Goal: Task Accomplishment & Management: Manage account settings

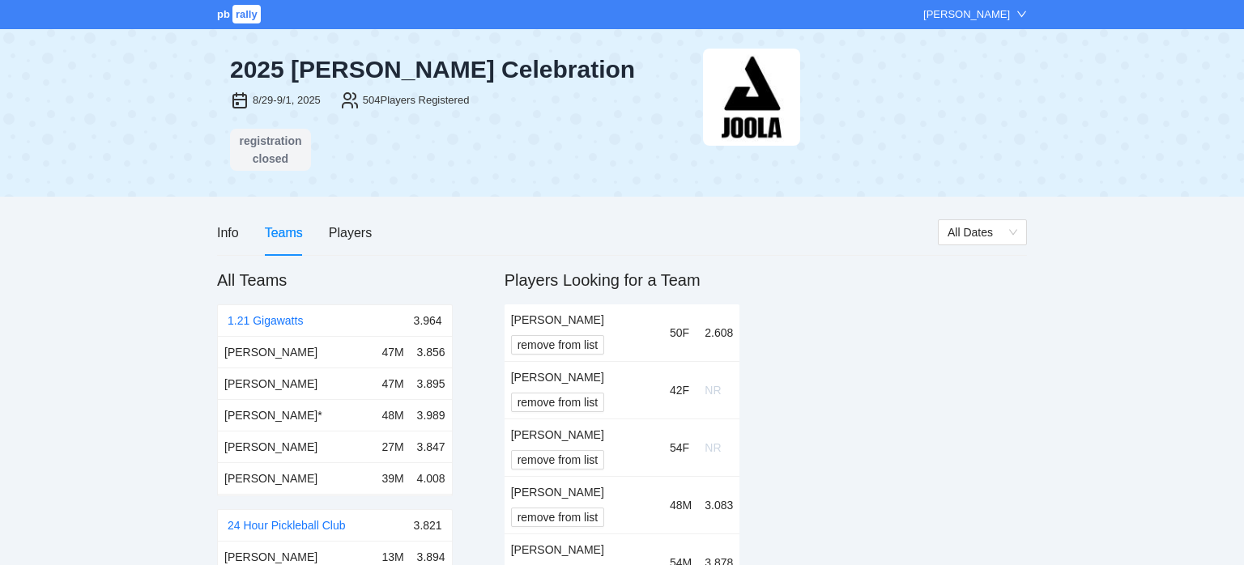
scroll to position [3898, 0]
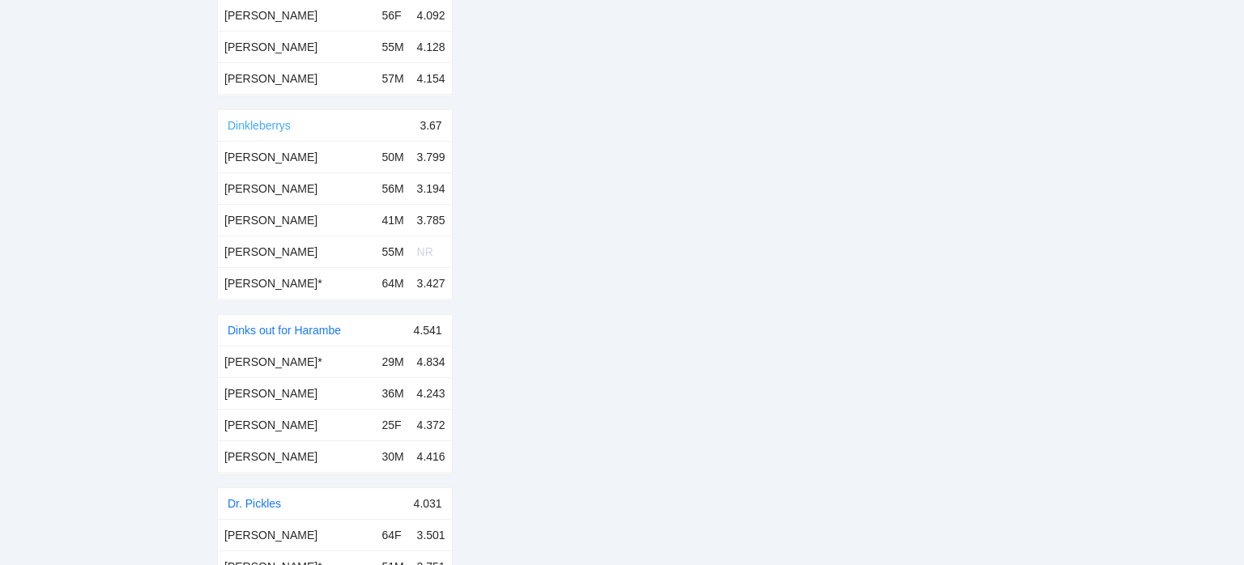
click at [239, 128] on link "Dinkleberrys" at bounding box center [259, 125] width 63 height 13
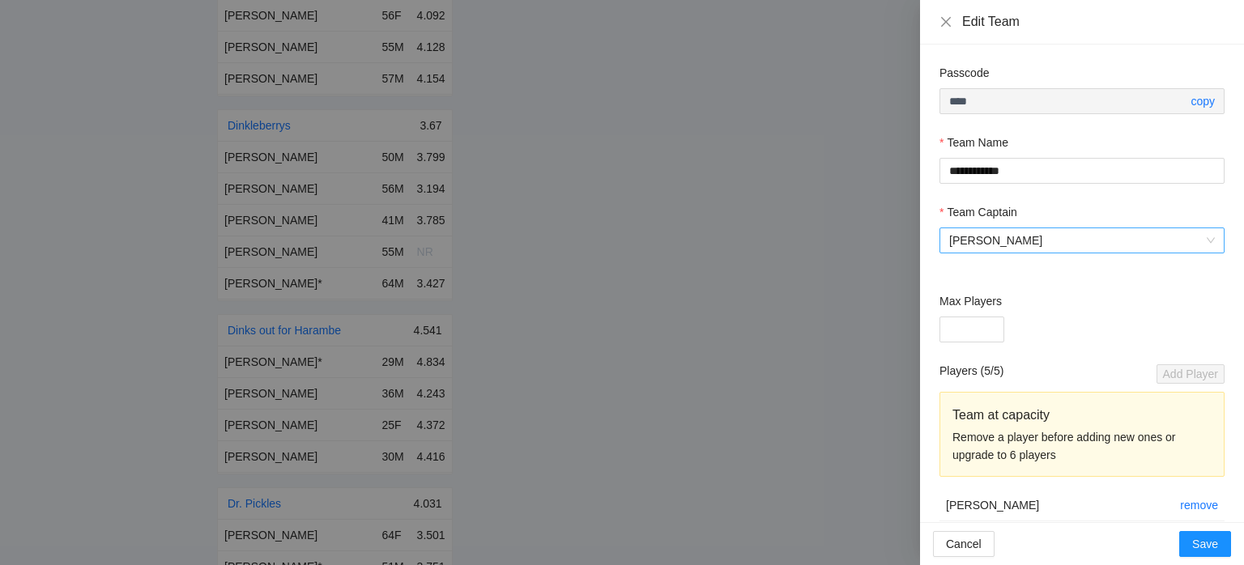
click at [1005, 245] on span "[PERSON_NAME]" at bounding box center [1082, 240] width 266 height 24
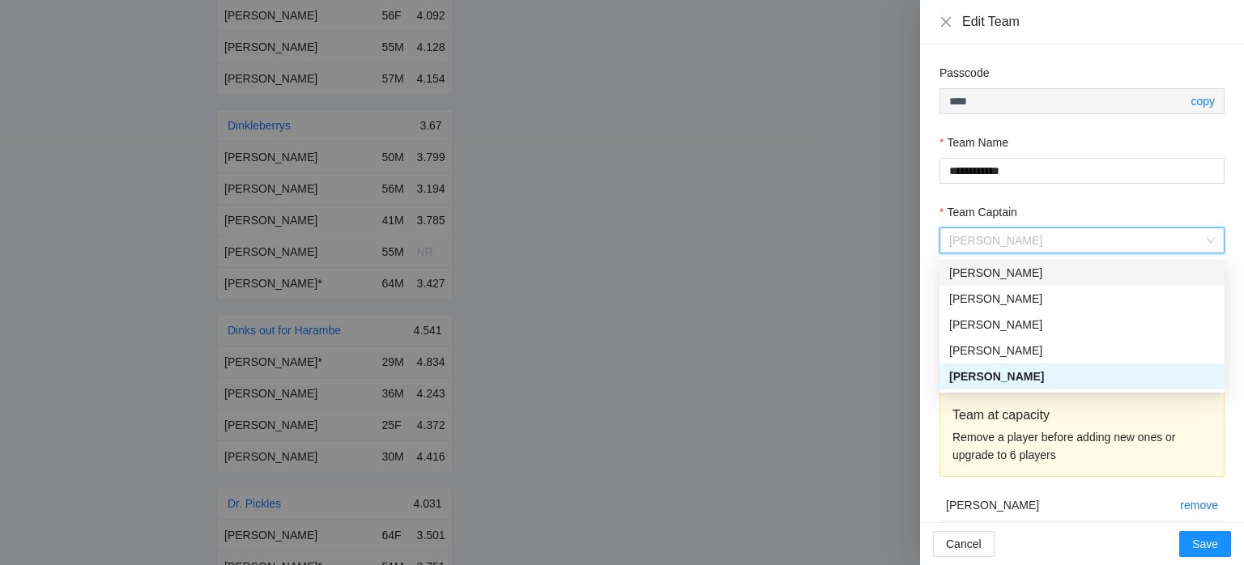
click at [1002, 270] on div "[PERSON_NAME]" at bounding box center [1082, 273] width 266 height 18
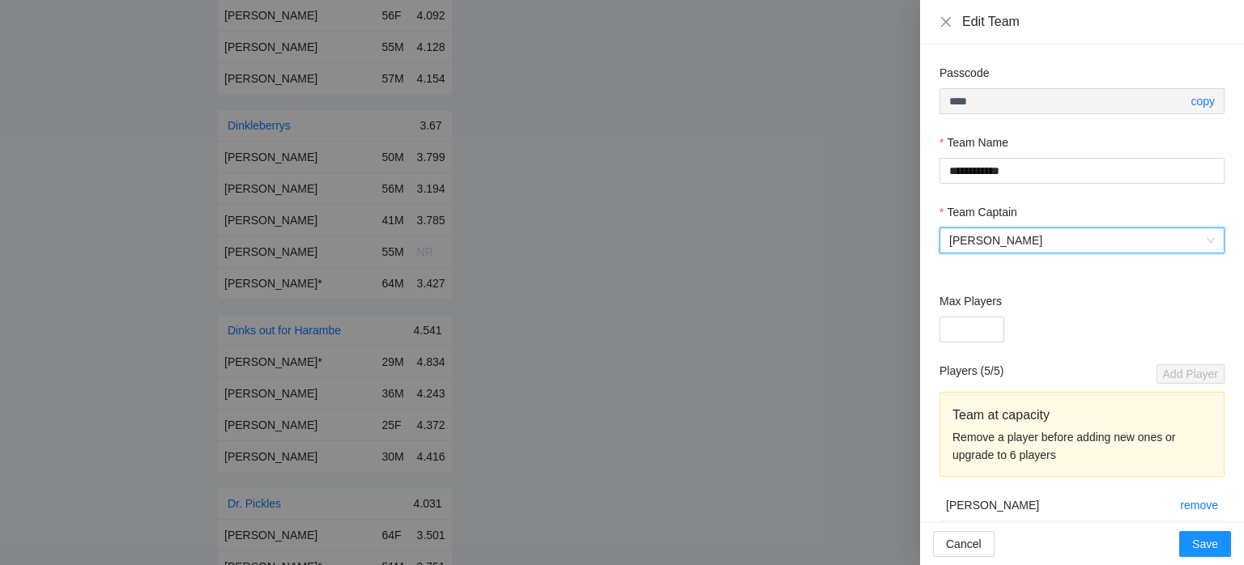
click at [853, 249] on div at bounding box center [622, 282] width 1244 height 565
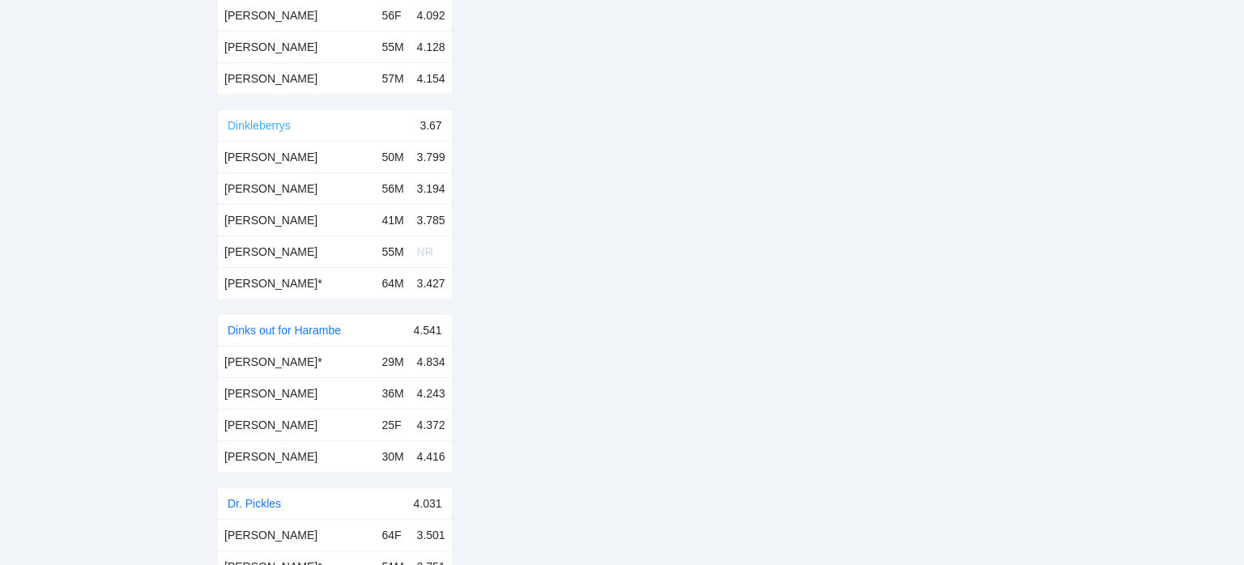
click at [268, 125] on link "Dinkleberrys" at bounding box center [259, 125] width 63 height 13
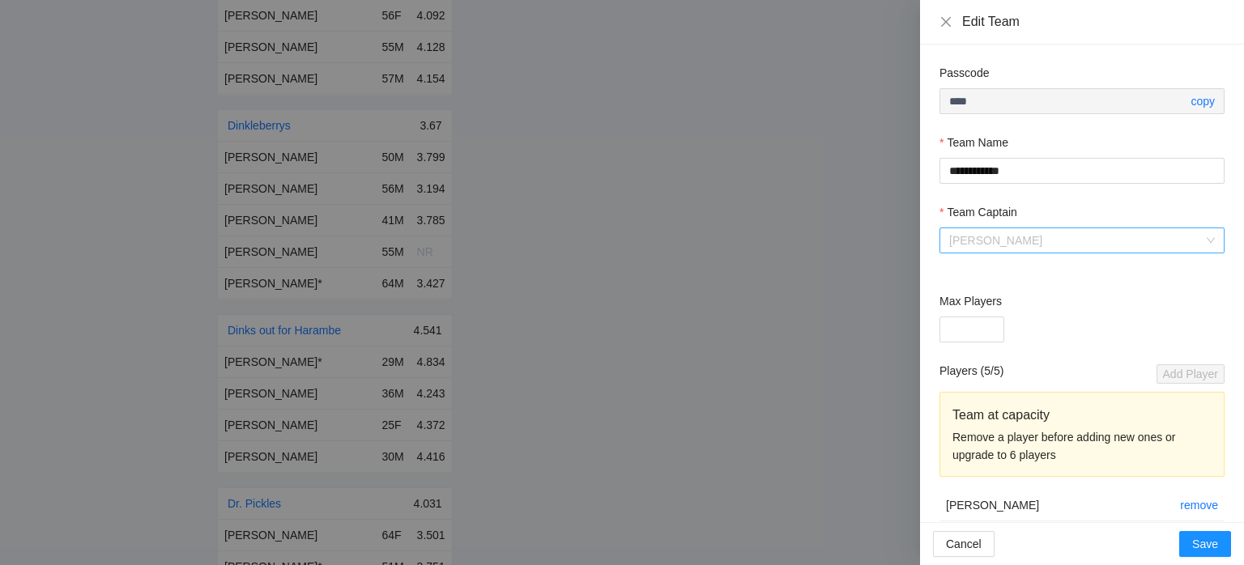
click at [1005, 238] on span "[PERSON_NAME]" at bounding box center [1082, 240] width 266 height 24
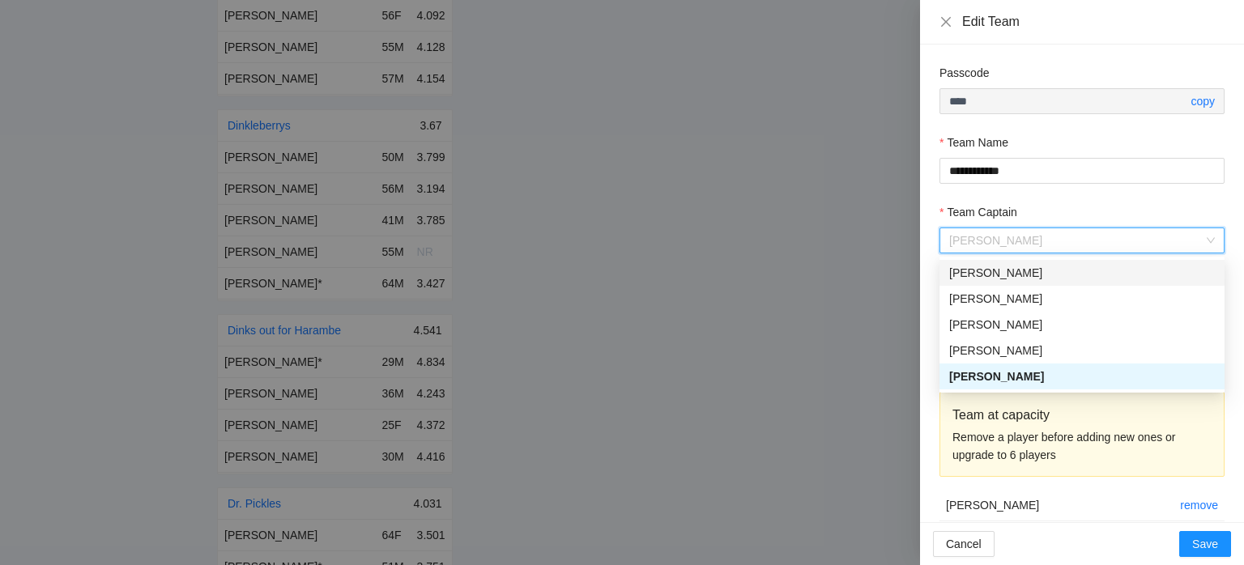
click at [1002, 278] on div "[PERSON_NAME]" at bounding box center [1082, 273] width 266 height 18
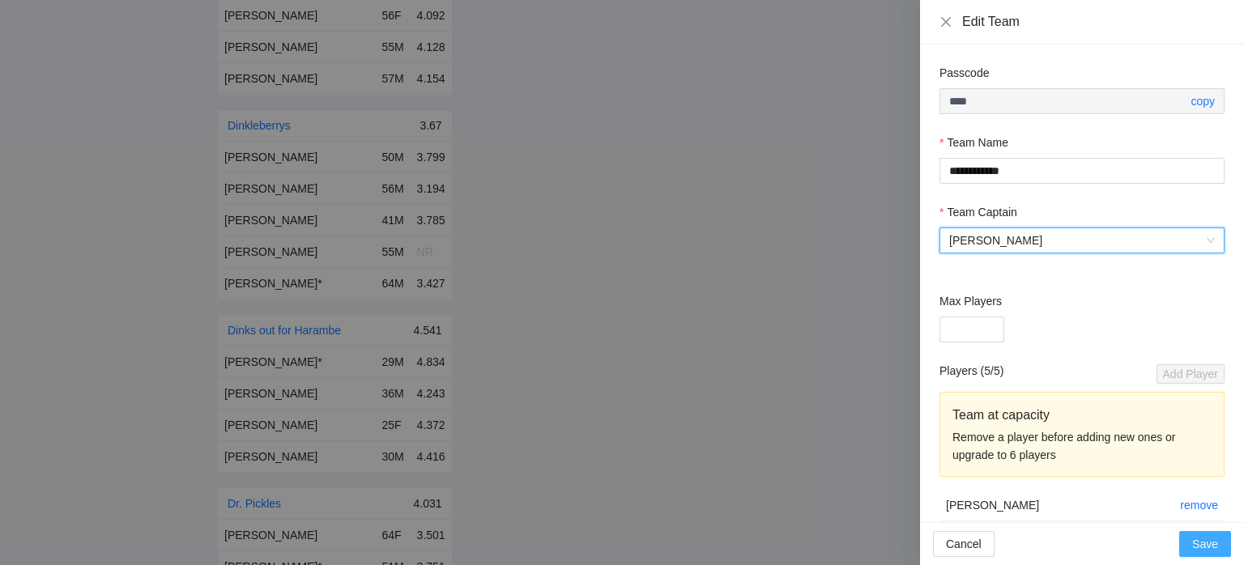
click at [1212, 555] on button "Save" at bounding box center [1205, 544] width 52 height 26
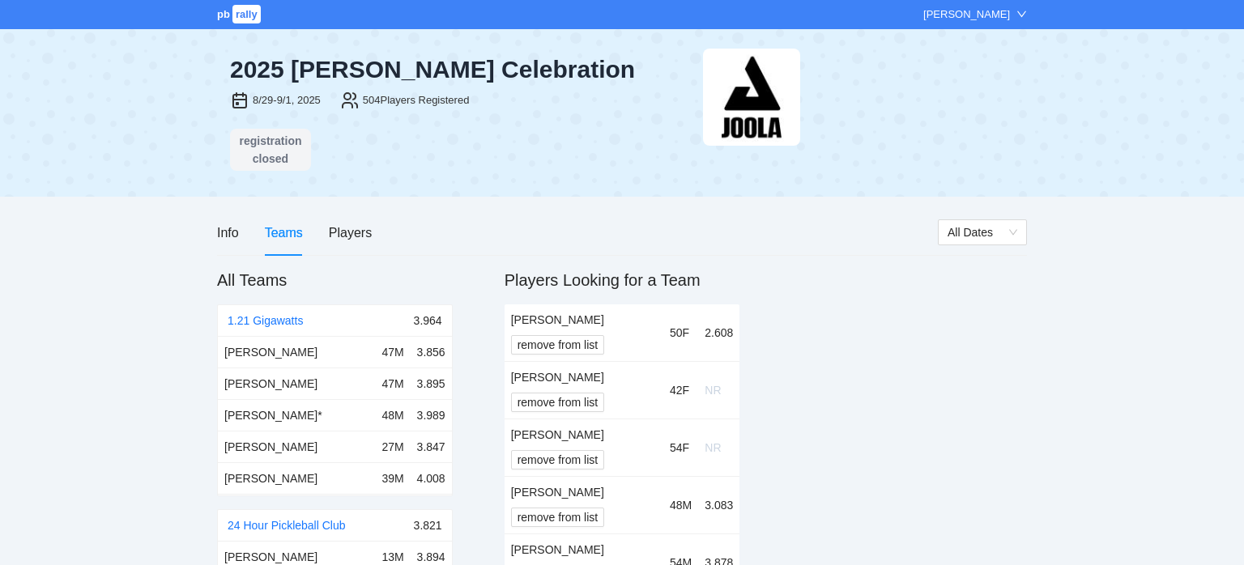
scroll to position [3898, 0]
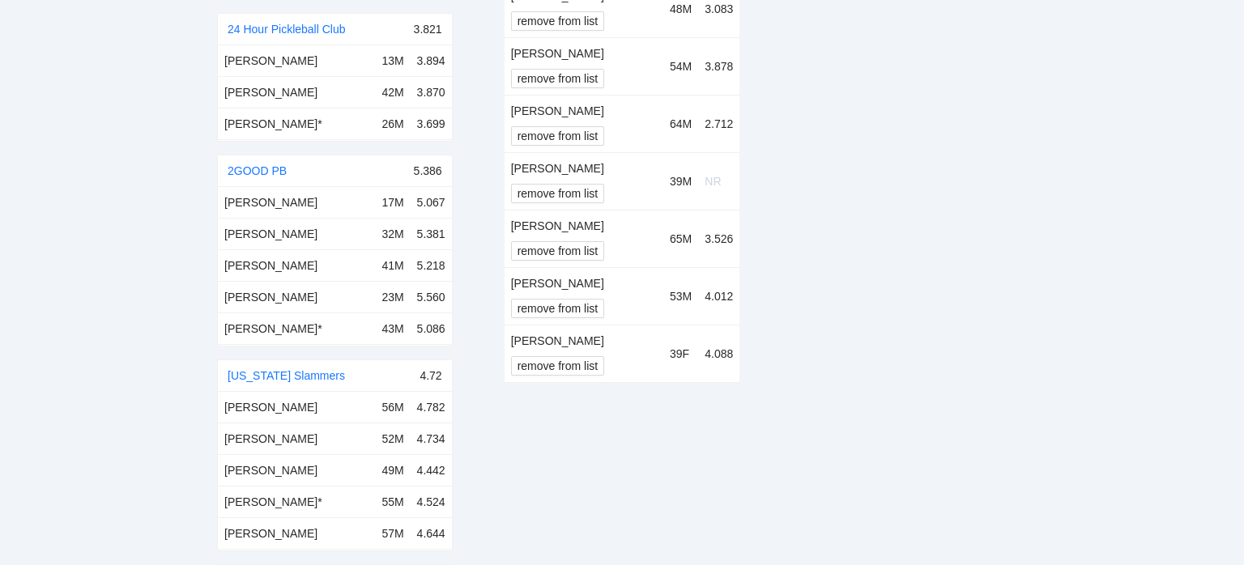
scroll to position [10107, 0]
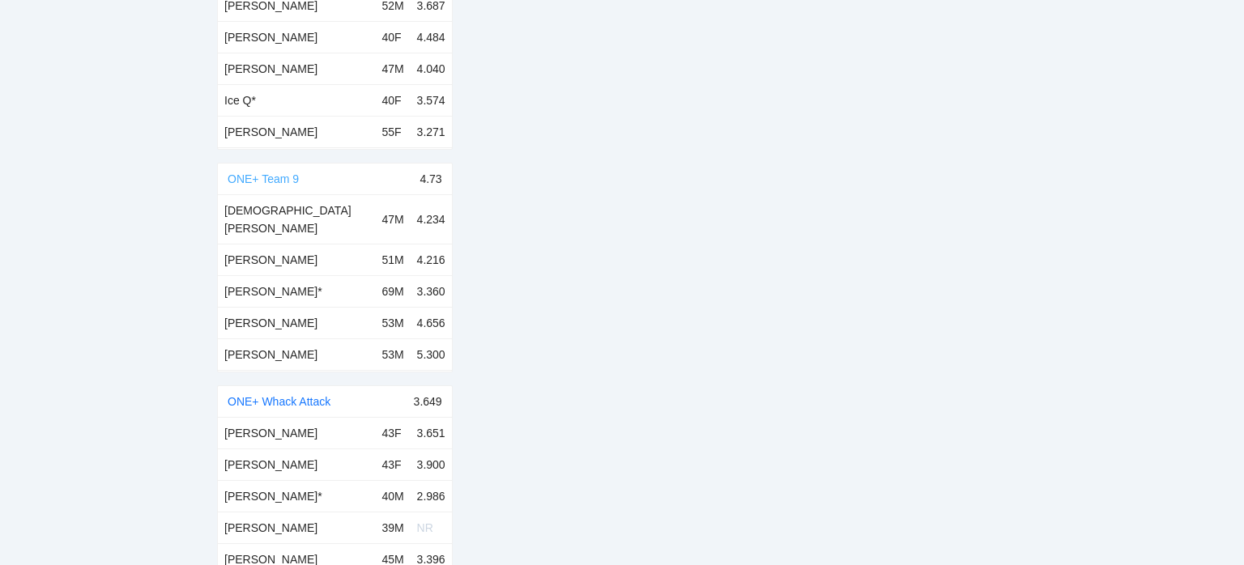
click at [281, 172] on link "ONE+ Team 9" at bounding box center [263, 178] width 71 height 13
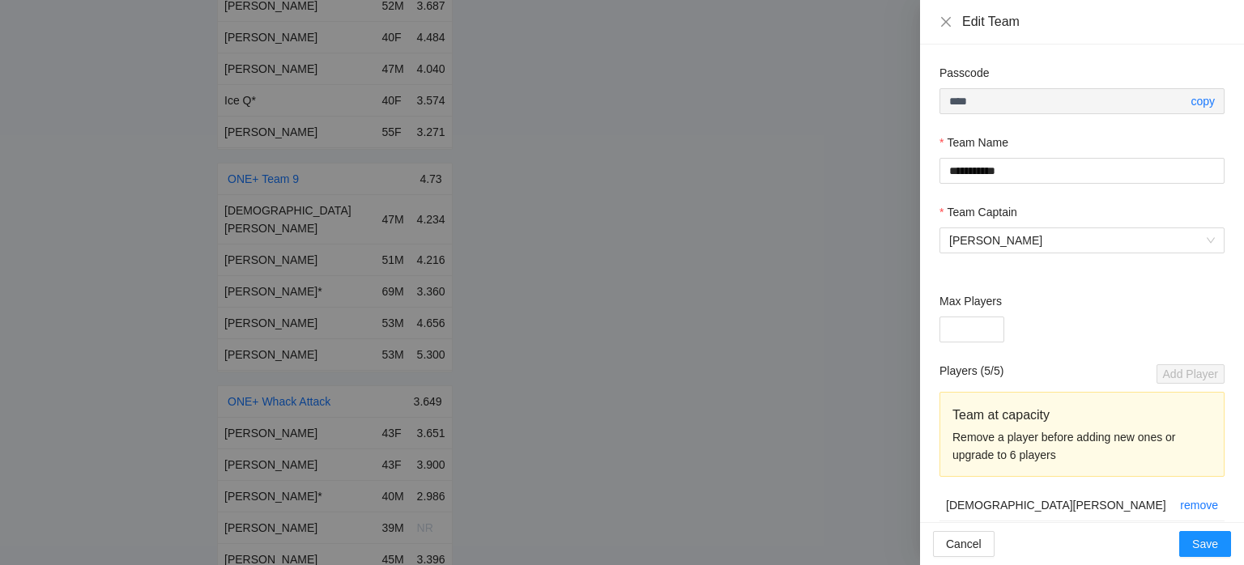
scroll to position [145, 0]
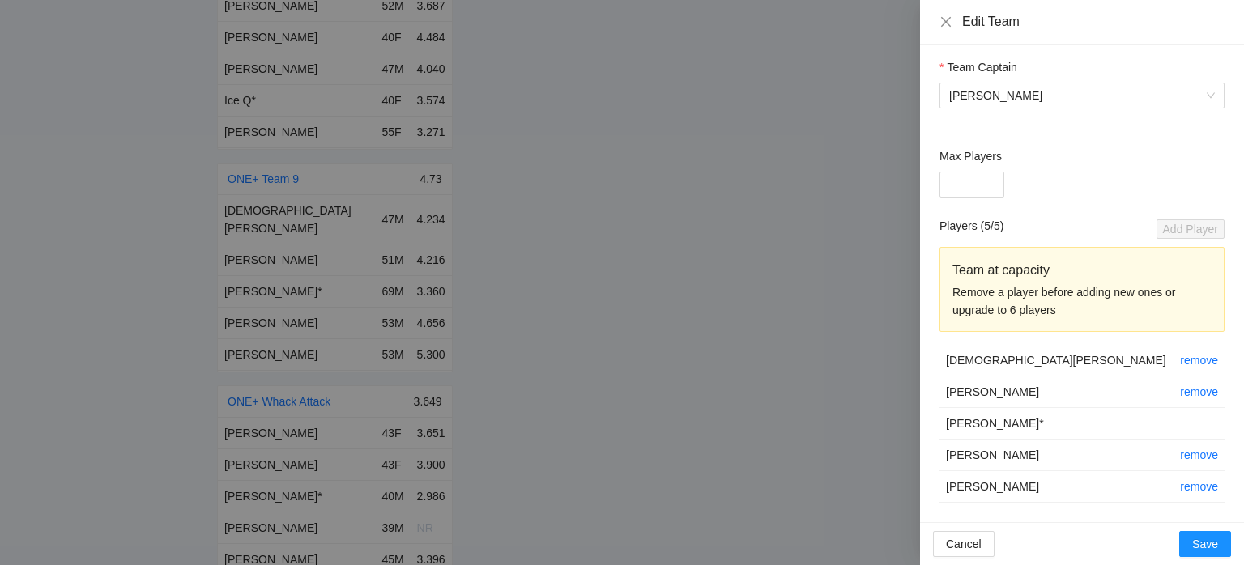
click at [671, 335] on div at bounding box center [622, 282] width 1244 height 565
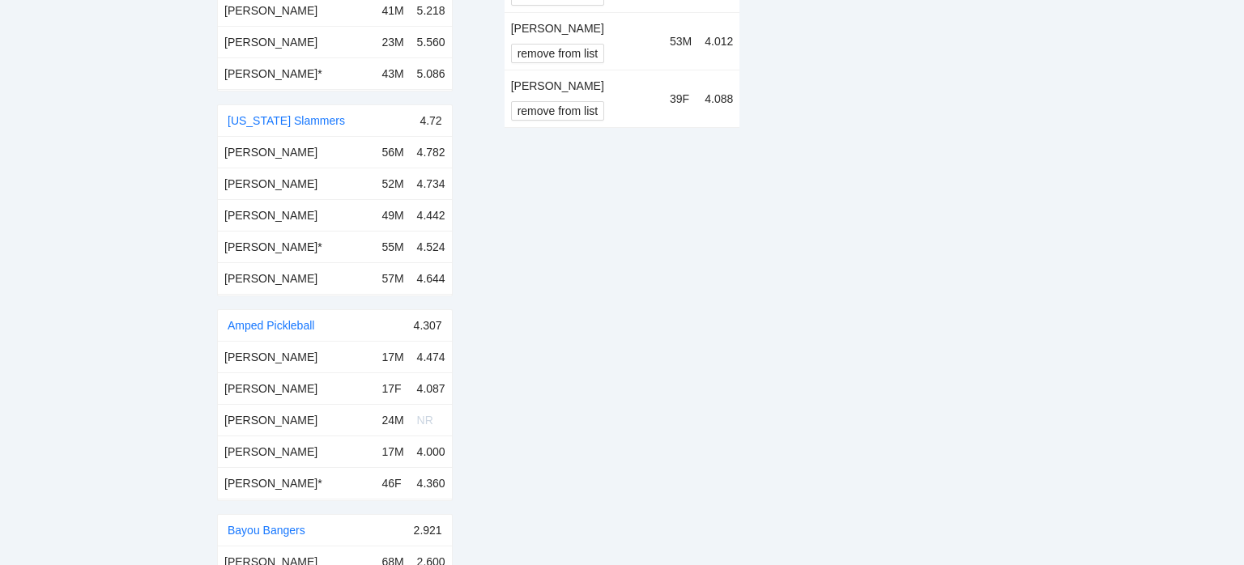
scroll to position [0, 0]
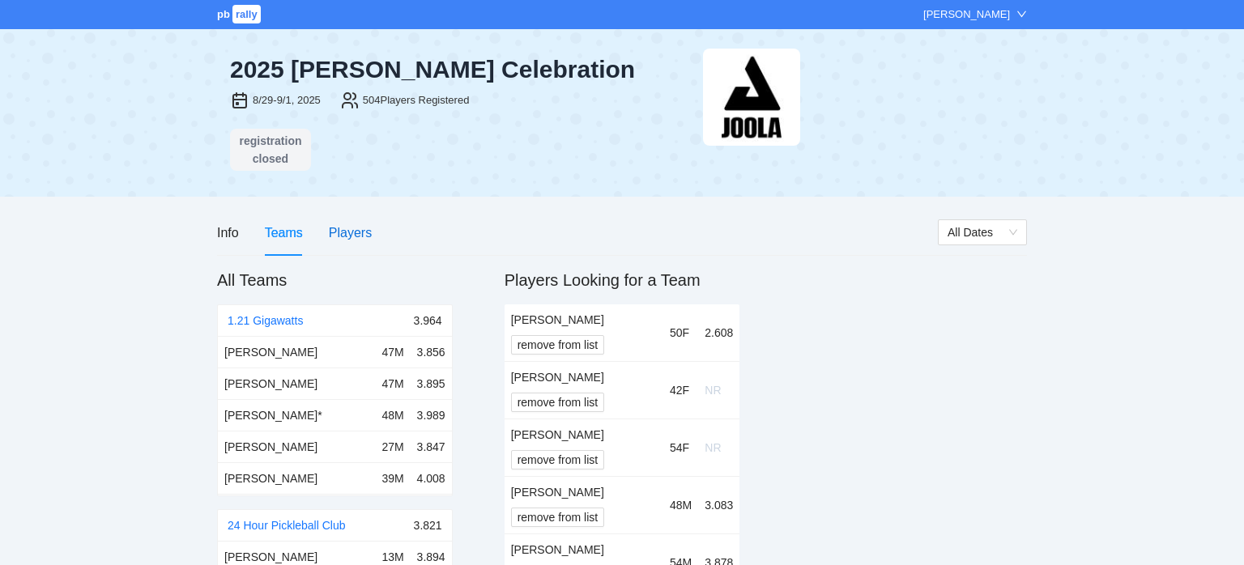
click at [358, 236] on div "Players" at bounding box center [350, 233] width 43 height 20
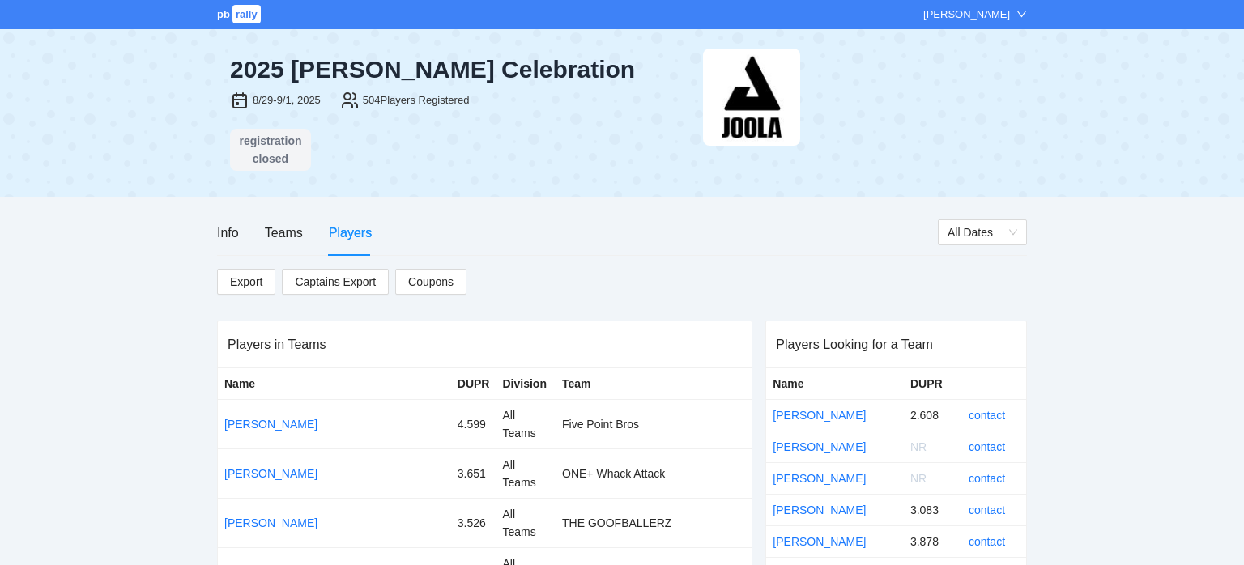
scroll to position [22517, 0]
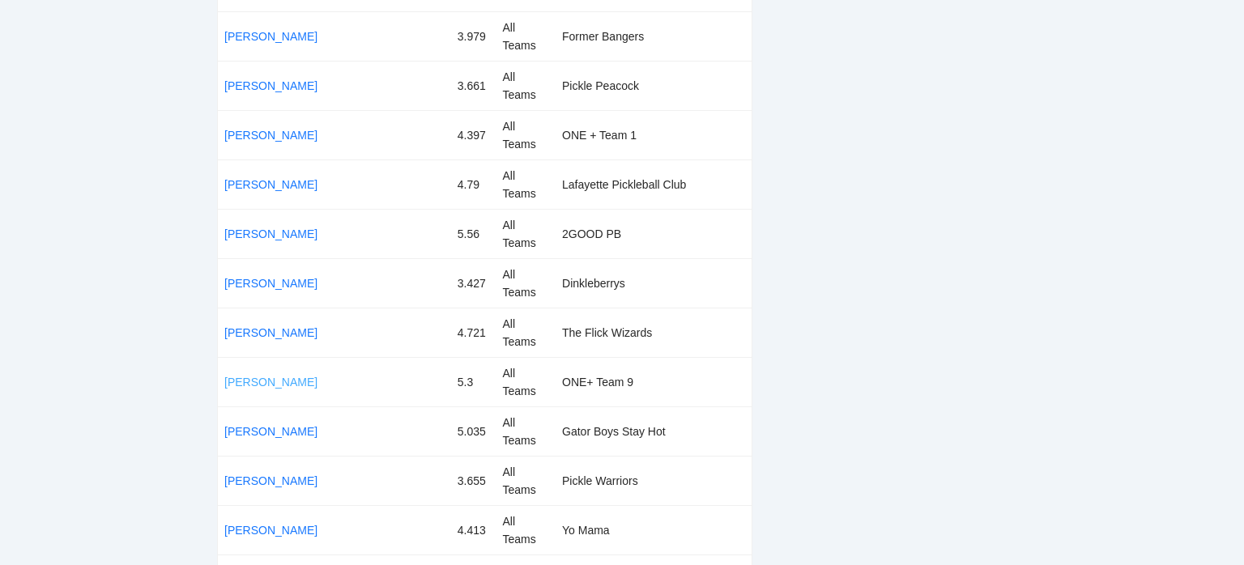
click at [263, 377] on link "[PERSON_NAME]" at bounding box center [270, 382] width 93 height 13
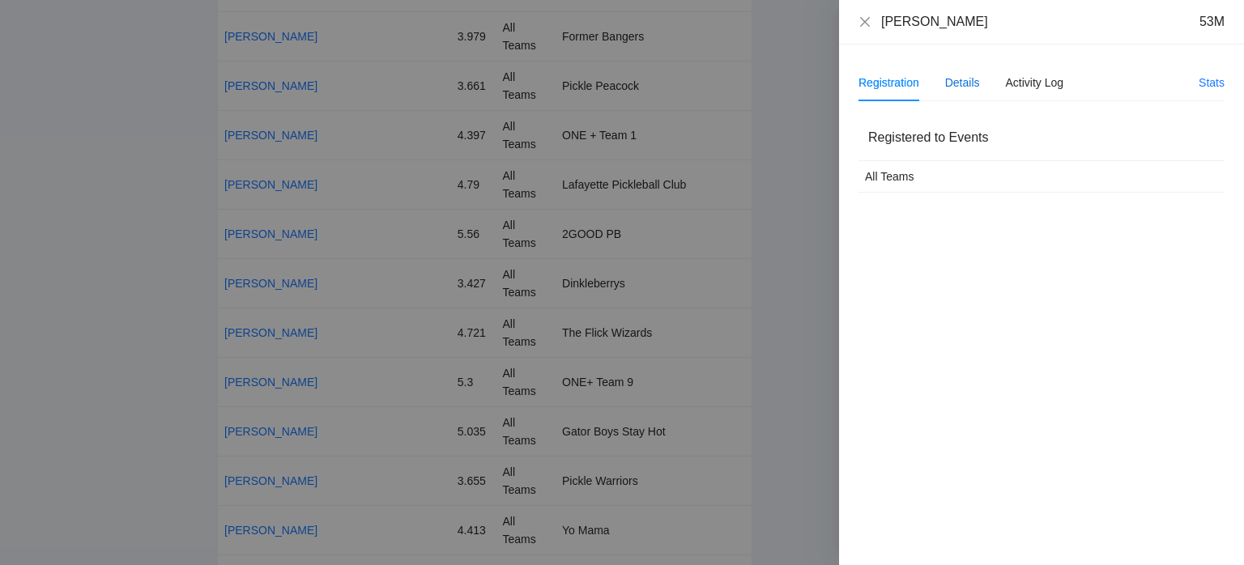
click at [954, 83] on div "Details" at bounding box center [962, 83] width 35 height 18
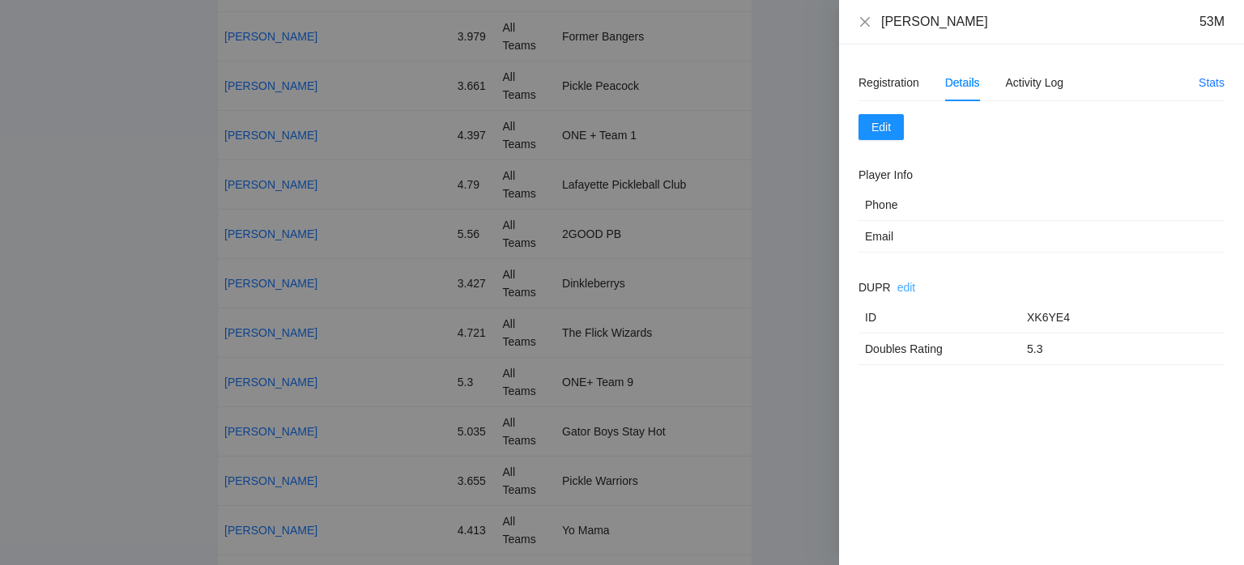
click at [908, 287] on link "edit" at bounding box center [906, 287] width 19 height 13
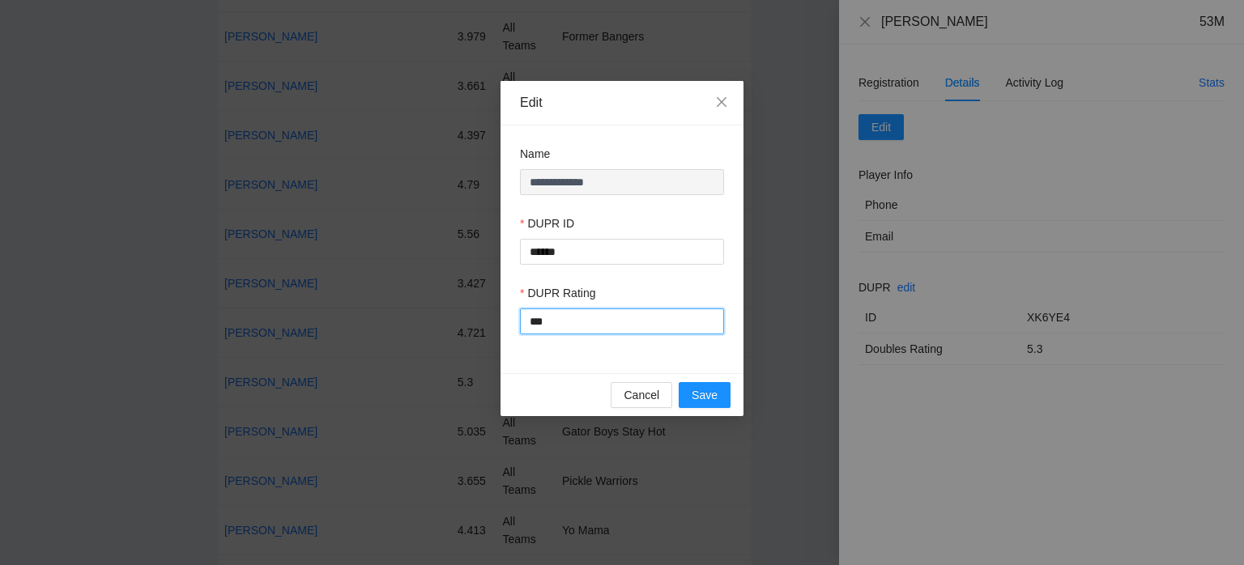
click at [655, 329] on input "***" at bounding box center [622, 322] width 204 height 26
type input "***"
click at [718, 388] on button "Save" at bounding box center [705, 395] width 52 height 26
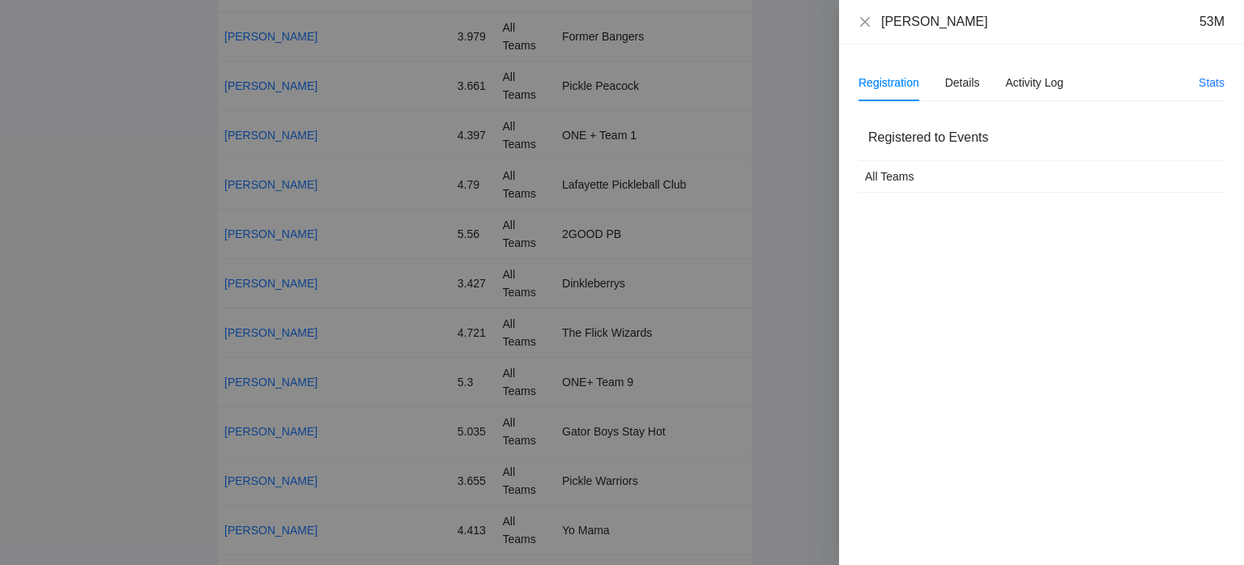
click at [732, 177] on div at bounding box center [622, 282] width 1244 height 565
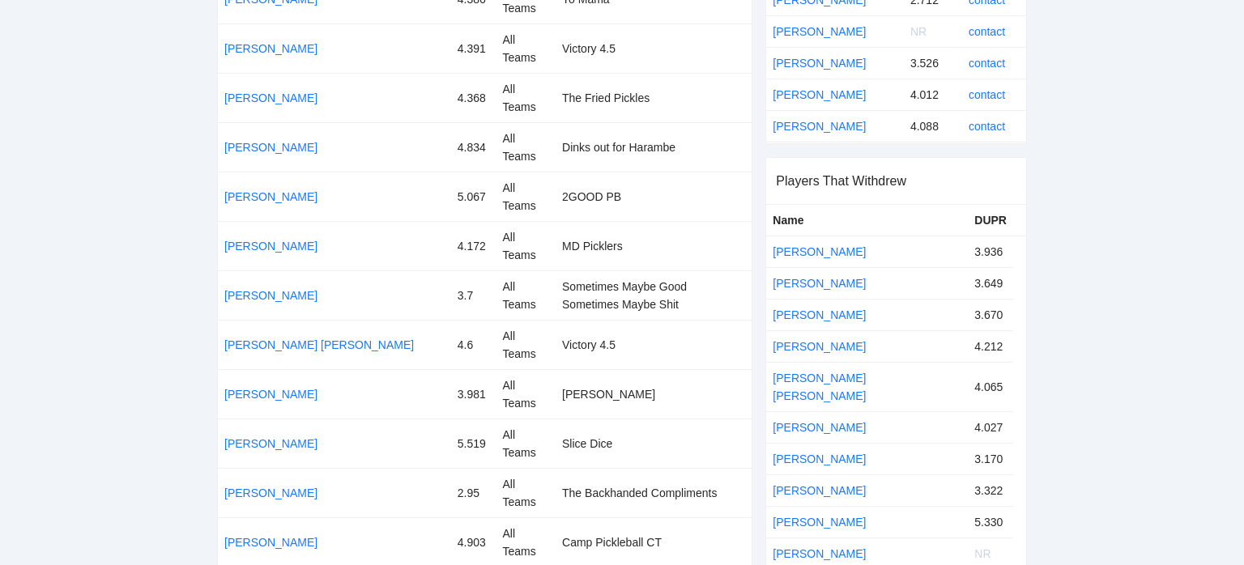
scroll to position [0, 0]
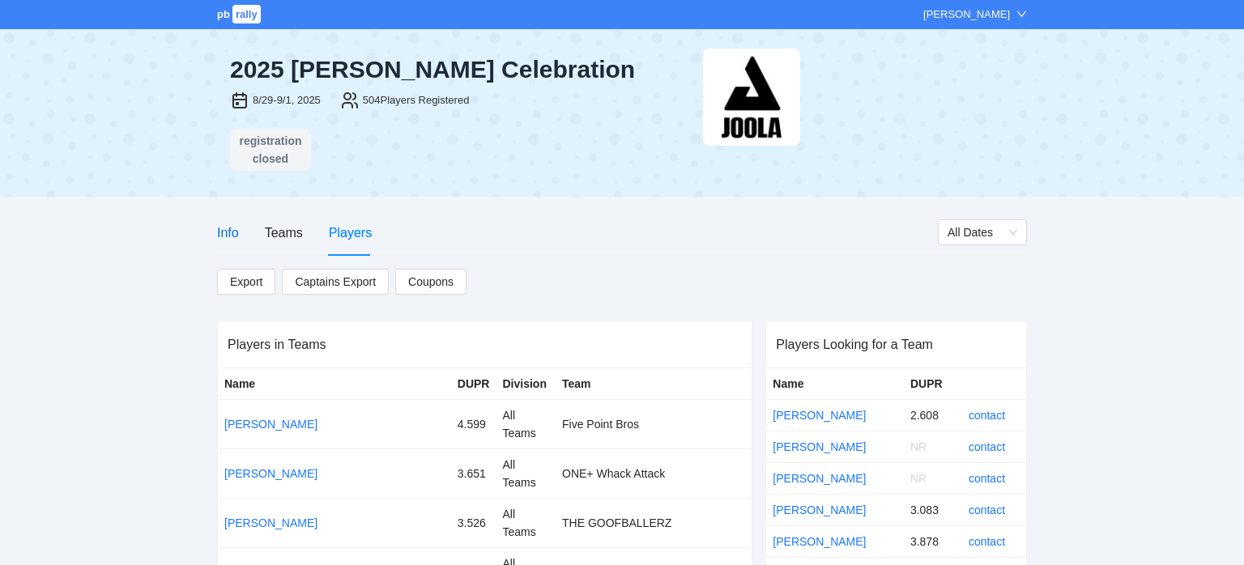
click at [235, 226] on div "Info" at bounding box center [228, 233] width 22 height 20
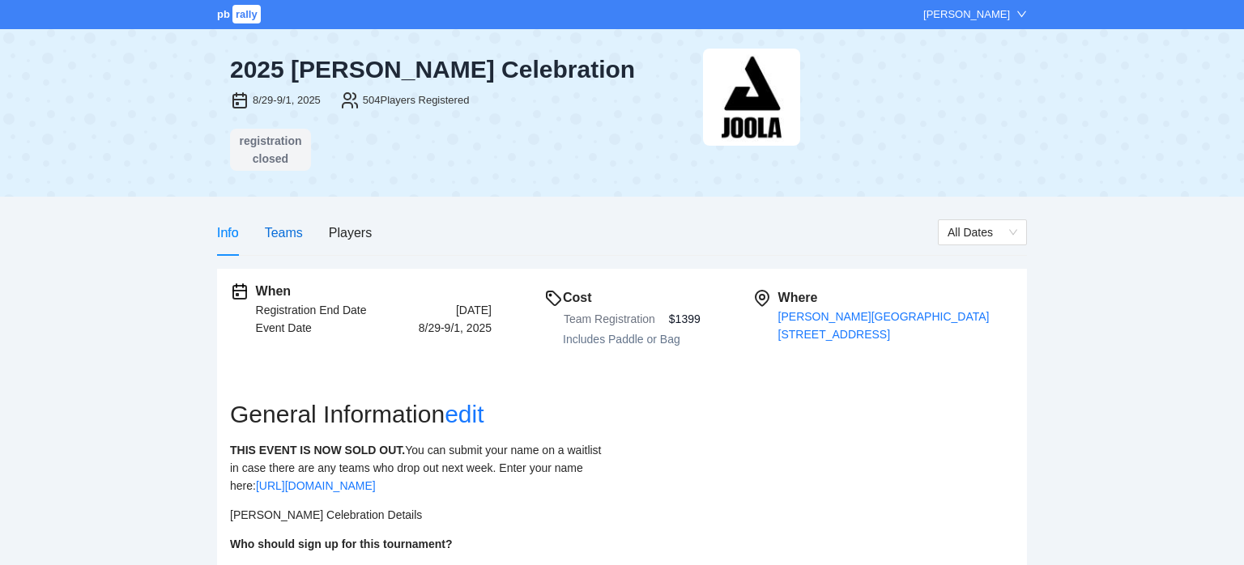
click at [294, 224] on div "Teams" at bounding box center [284, 233] width 38 height 20
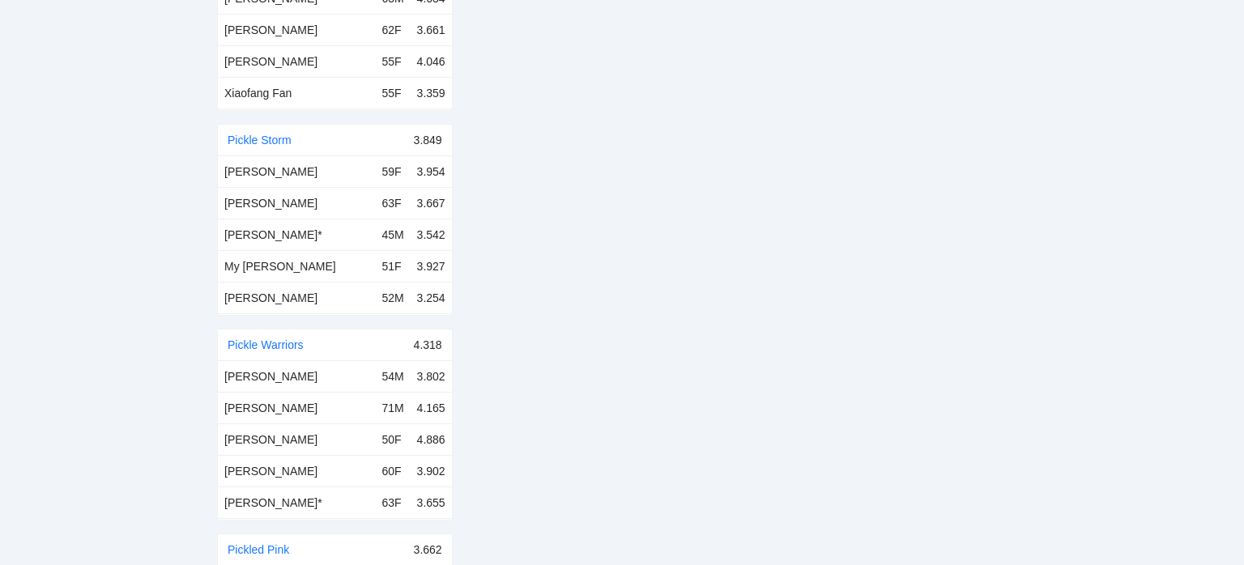
scroll to position [14125, 0]
